Goal: Task Accomplishment & Management: Use online tool/utility

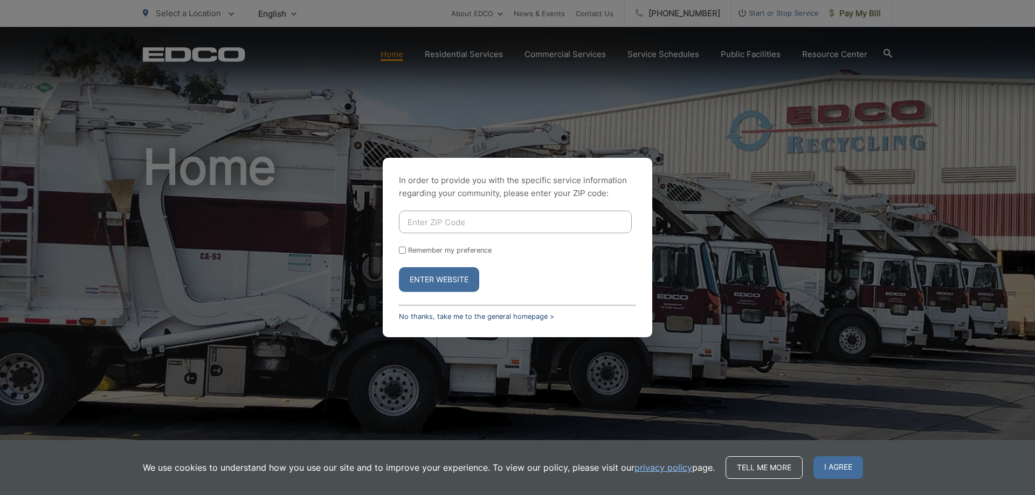
click at [457, 315] on link "No thanks, take me to the general homepage >" at bounding box center [476, 317] width 155 height 8
click at [516, 320] on link "No thanks, take me to the general homepage >" at bounding box center [476, 317] width 155 height 8
click at [466, 222] on input "Enter ZIP Code" at bounding box center [515, 222] width 233 height 23
type input "9"
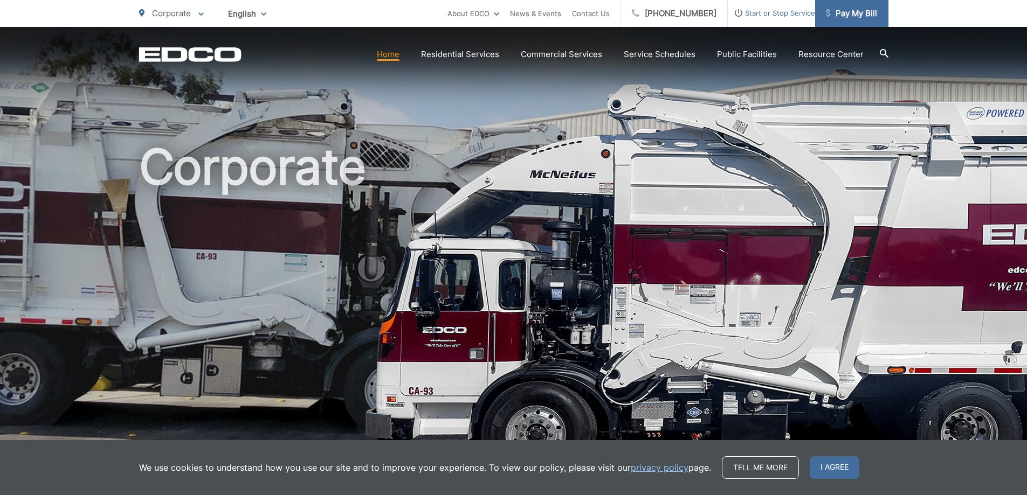
click at [855, 15] on span "Pay My Bill" at bounding box center [851, 13] width 51 height 13
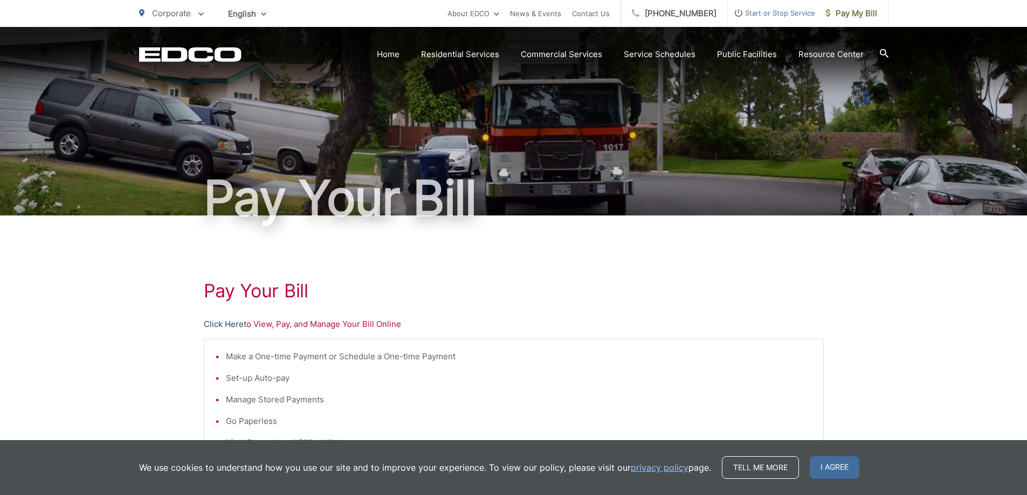
click at [213, 326] on link "Click Here" at bounding box center [224, 324] width 40 height 13
